Goal: Task Accomplishment & Management: Use online tool/utility

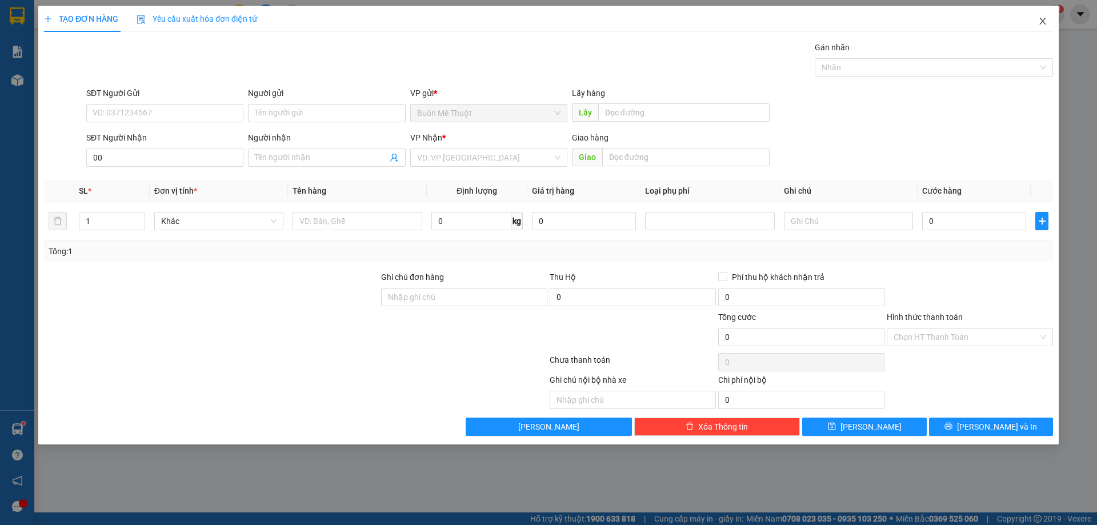
click at [1043, 16] on span "Close" at bounding box center [1043, 22] width 32 height 32
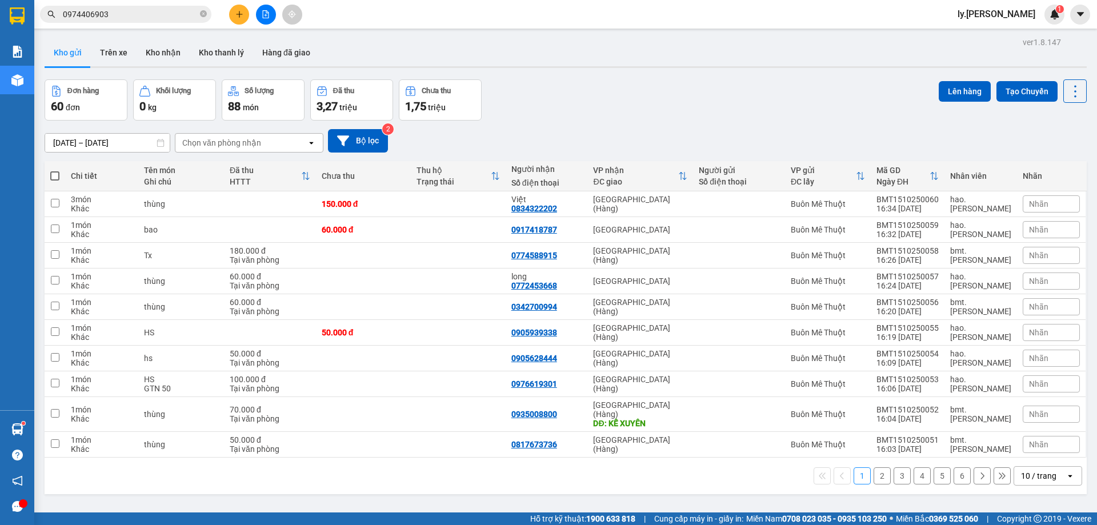
click at [267, 13] on icon "file-add" at bounding box center [266, 14] width 8 height 8
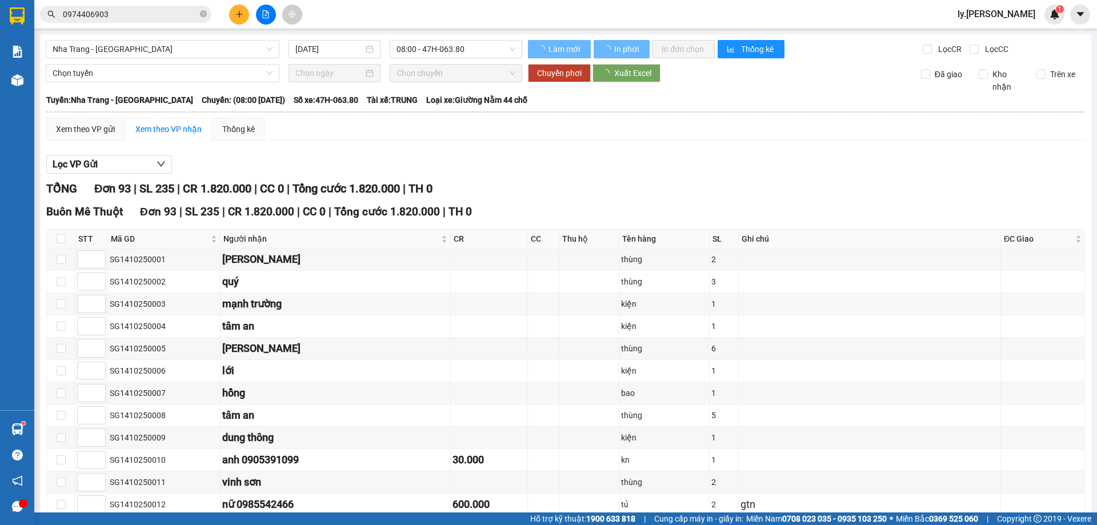
type input "[DATE]"
click at [111, 58] on div "Nha Trang - [GEOGRAPHIC_DATA]" at bounding box center [162, 49] width 243 height 18
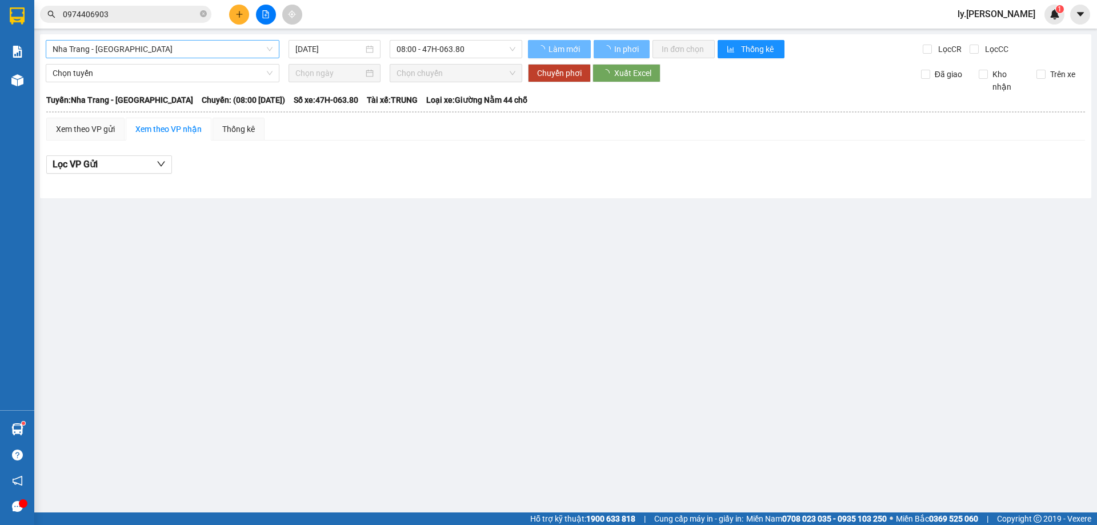
click at [114, 47] on span "Nha Trang - [GEOGRAPHIC_DATA]" at bounding box center [163, 49] width 220 height 17
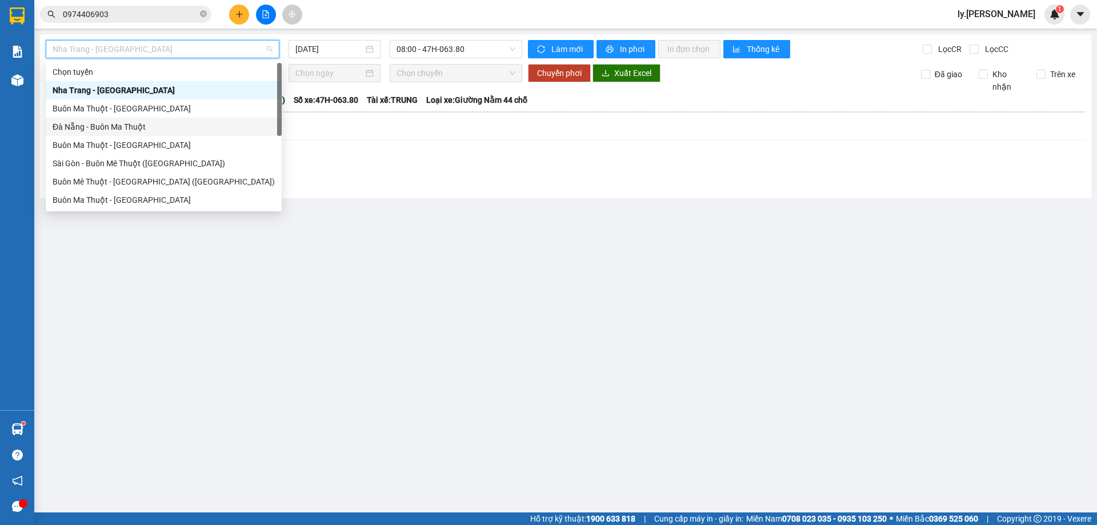
click at [133, 127] on div "Đà Nẵng - Buôn Ma Thuột" at bounding box center [164, 127] width 222 height 13
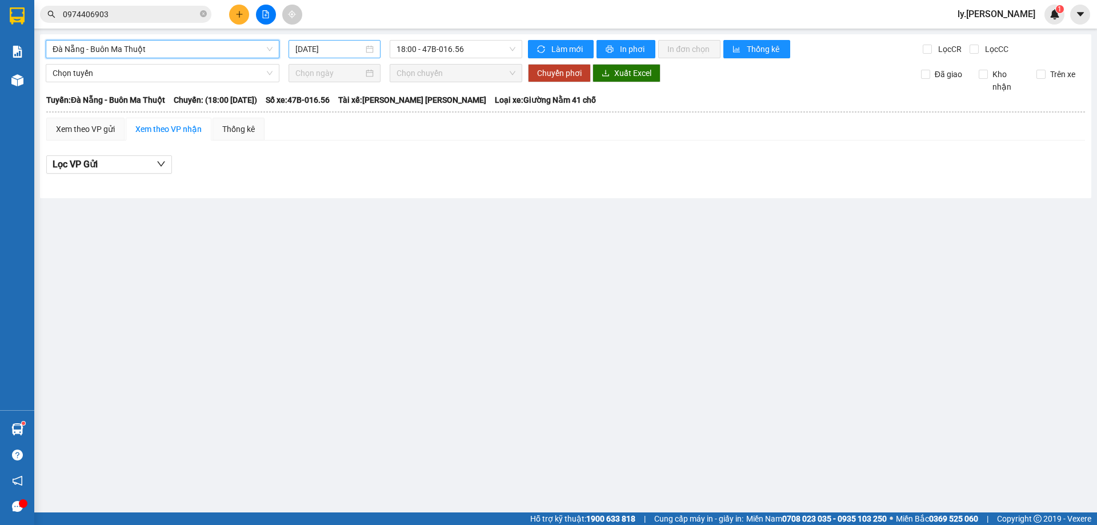
click at [308, 43] on input "[DATE]" at bounding box center [329, 49] width 68 height 13
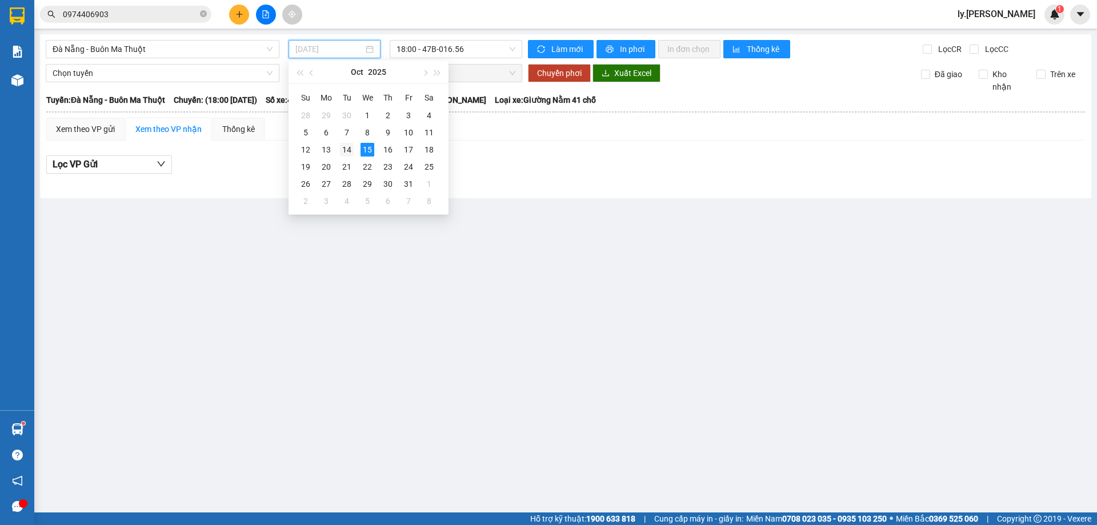
click at [342, 146] on div "14" at bounding box center [347, 150] width 14 height 14
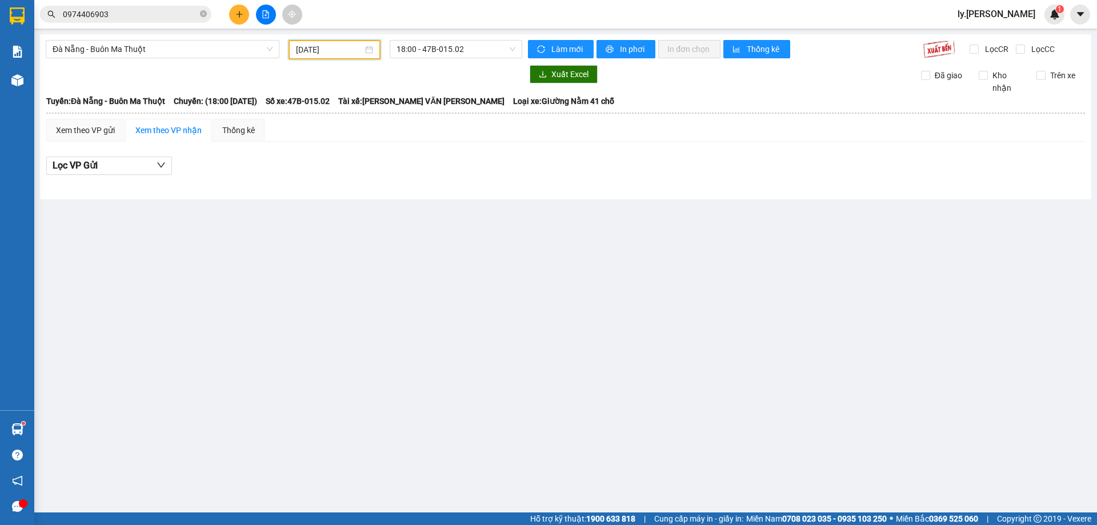
click at [346, 50] on input "[DATE]" at bounding box center [329, 49] width 67 height 13
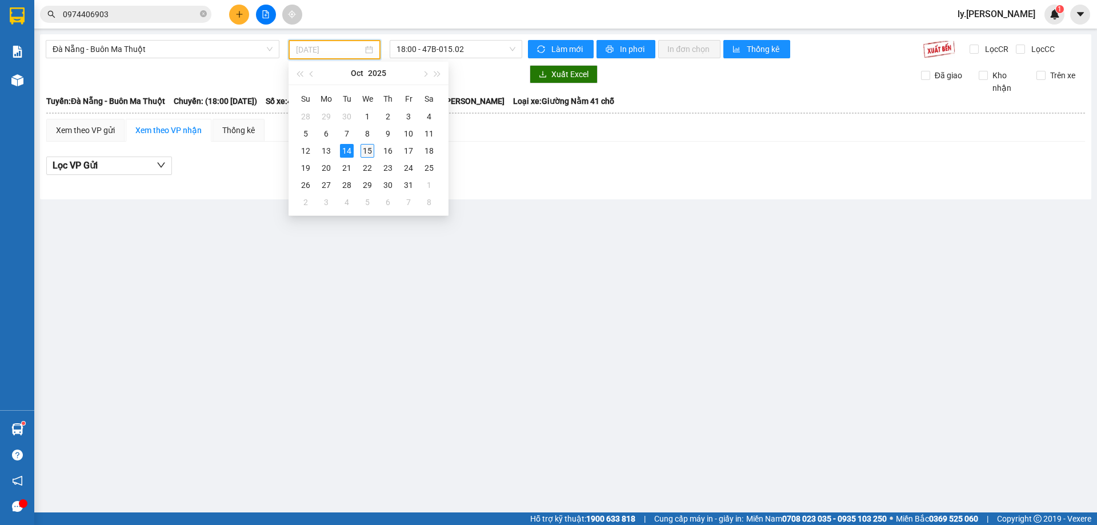
click at [362, 146] on div "15" at bounding box center [368, 151] width 14 height 14
type input "[DATE]"
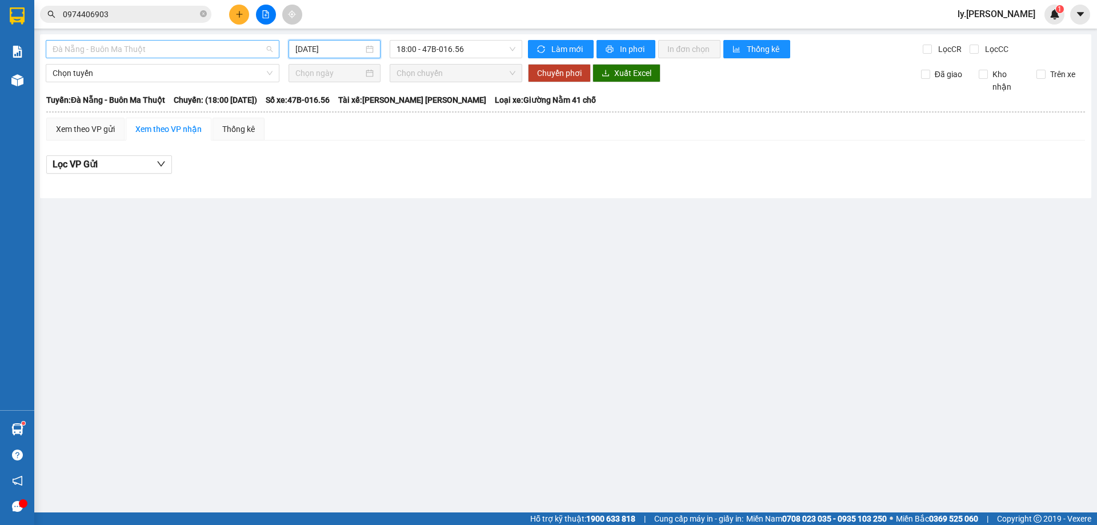
click at [170, 55] on span "Đà Nẵng - Buôn Ma Thuột" at bounding box center [163, 49] width 220 height 17
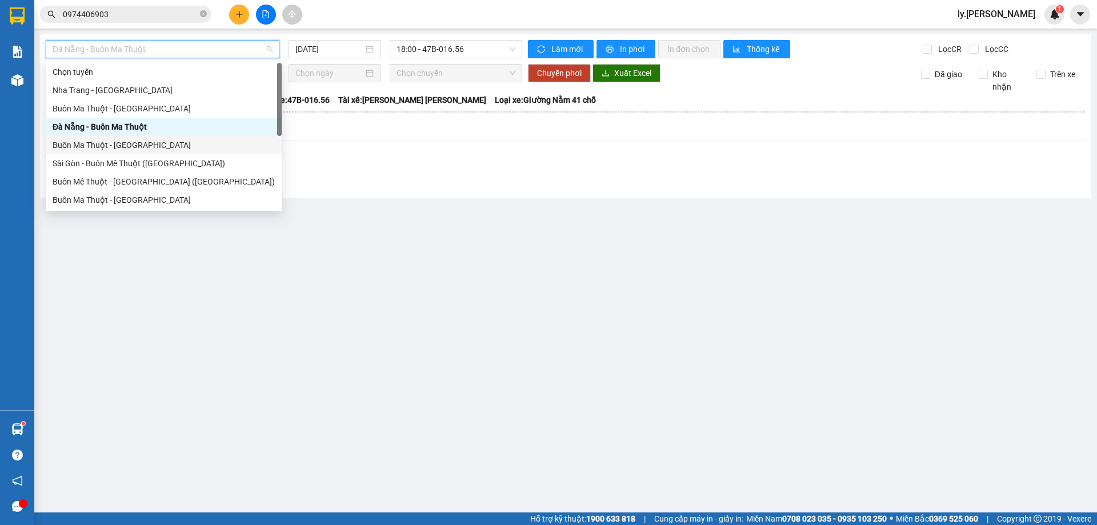
click at [134, 139] on div "Buôn Ma Thuột - [GEOGRAPHIC_DATA]" at bounding box center [164, 145] width 222 height 13
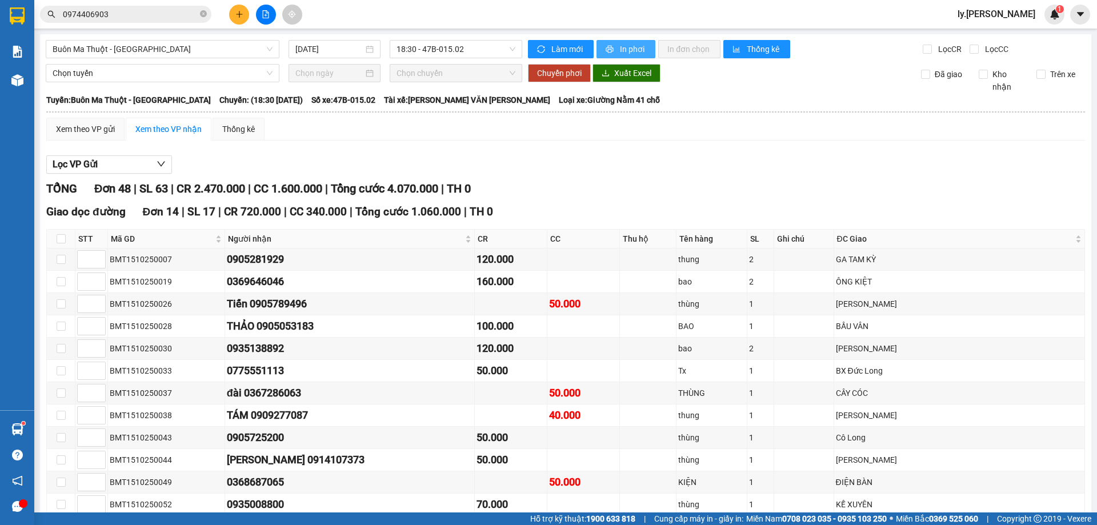
click at [640, 51] on span "In phơi" at bounding box center [633, 49] width 26 height 13
click at [628, 47] on span "In phơi" at bounding box center [633, 49] width 26 height 13
click at [318, 55] on div "[DATE]" at bounding box center [335, 49] width 92 height 18
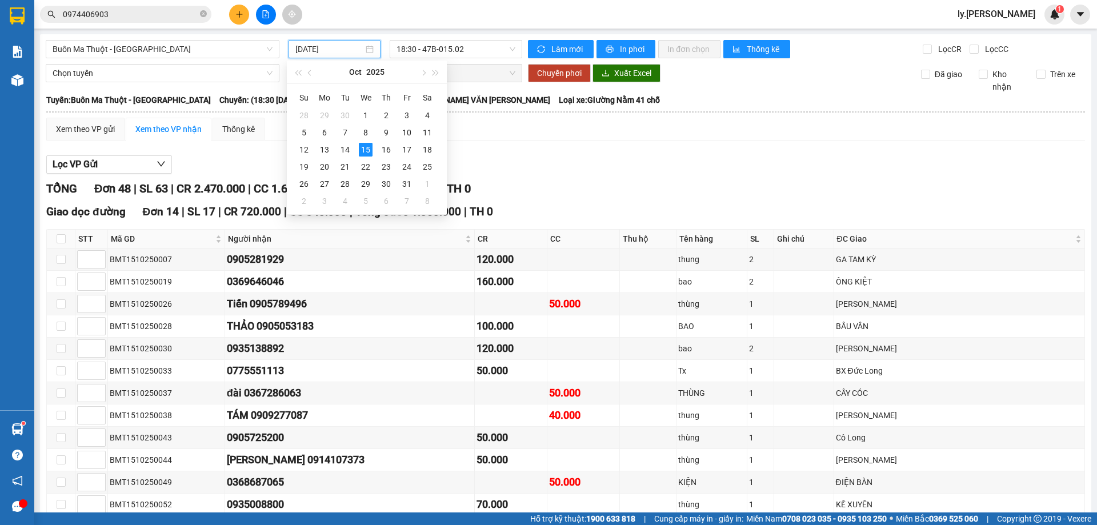
click at [319, 49] on input "[DATE]" at bounding box center [329, 49] width 68 height 13
click at [432, 134] on div "11" at bounding box center [428, 133] width 14 height 14
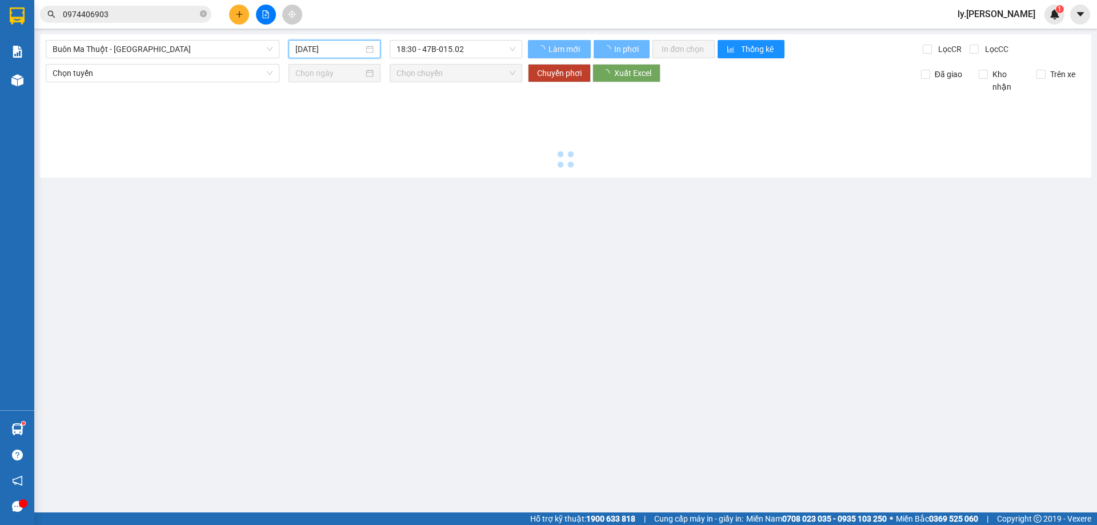
type input "[DATE]"
